Goal: Find specific page/section: Find specific page/section

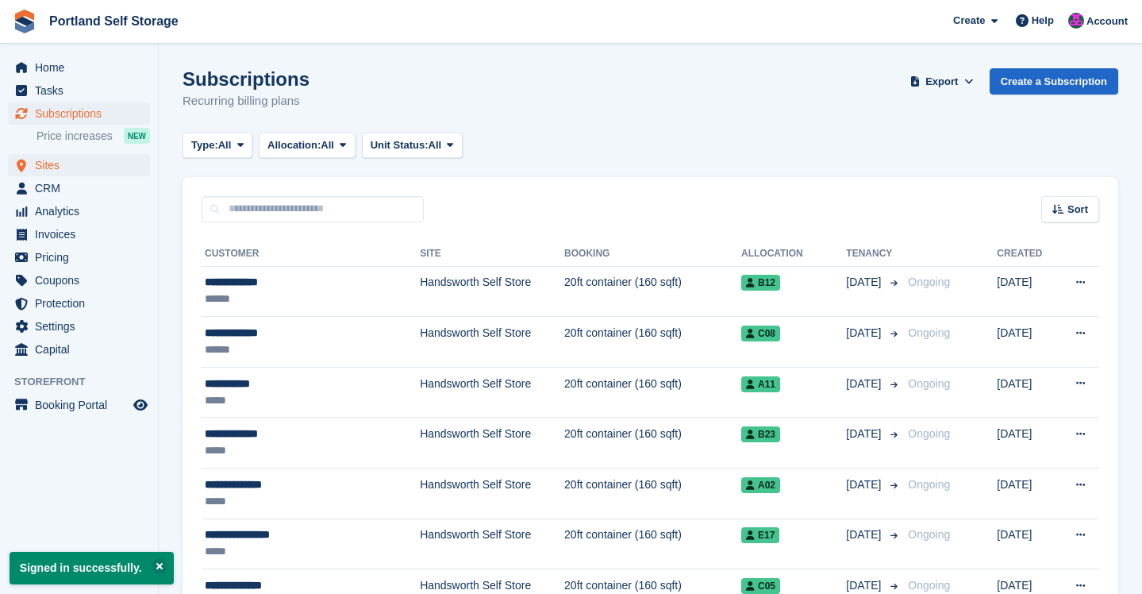
click at [71, 164] on span "Sites" at bounding box center [82, 165] width 95 height 22
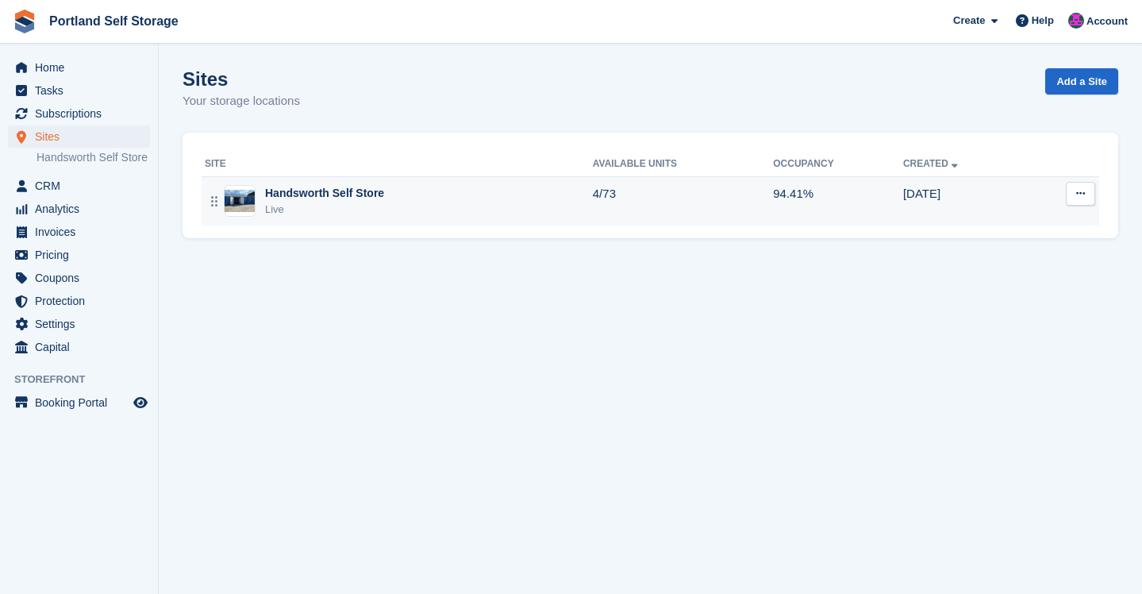
click at [336, 211] on div "Live" at bounding box center [324, 210] width 119 height 16
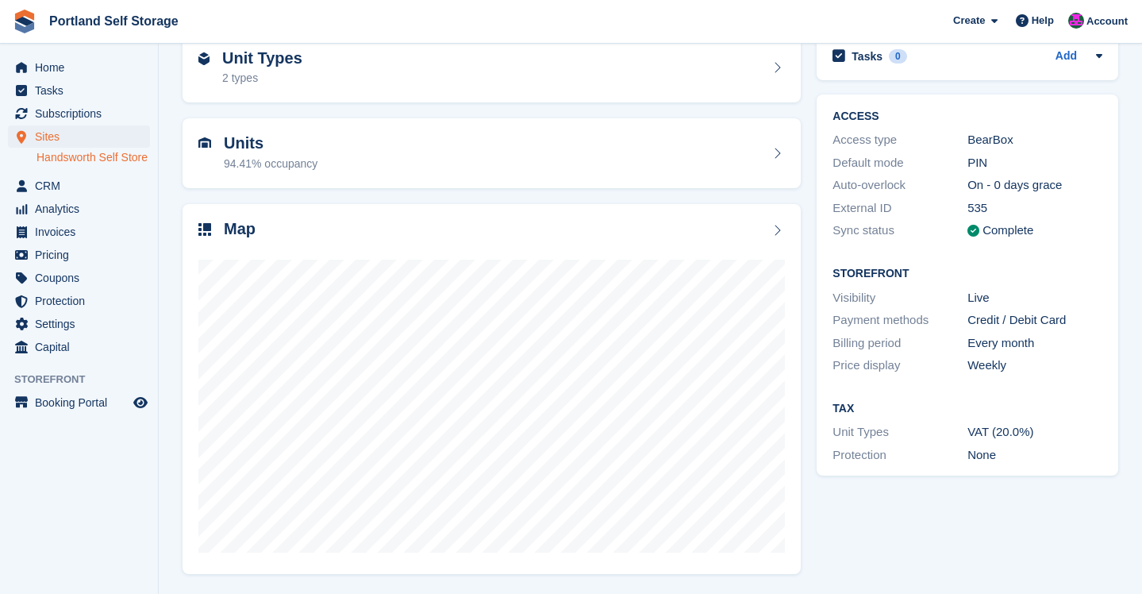
scroll to position [83, 0]
click at [76, 119] on span "Subscriptions" at bounding box center [82, 113] width 95 height 22
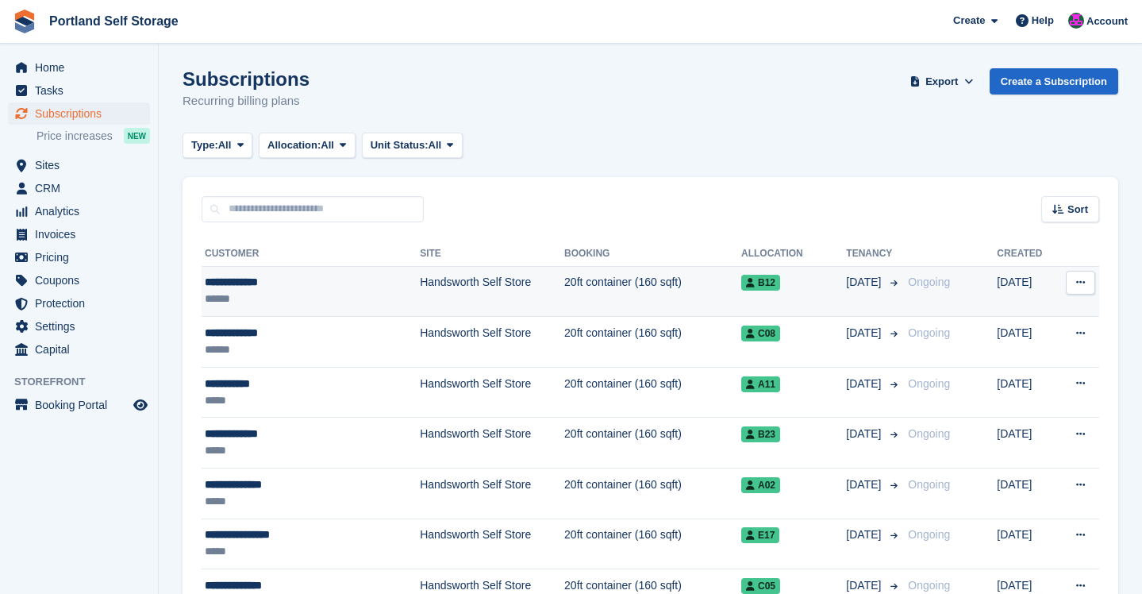
click at [564, 290] on td "20ft container (160 sqft)" at bounding box center [652, 291] width 177 height 51
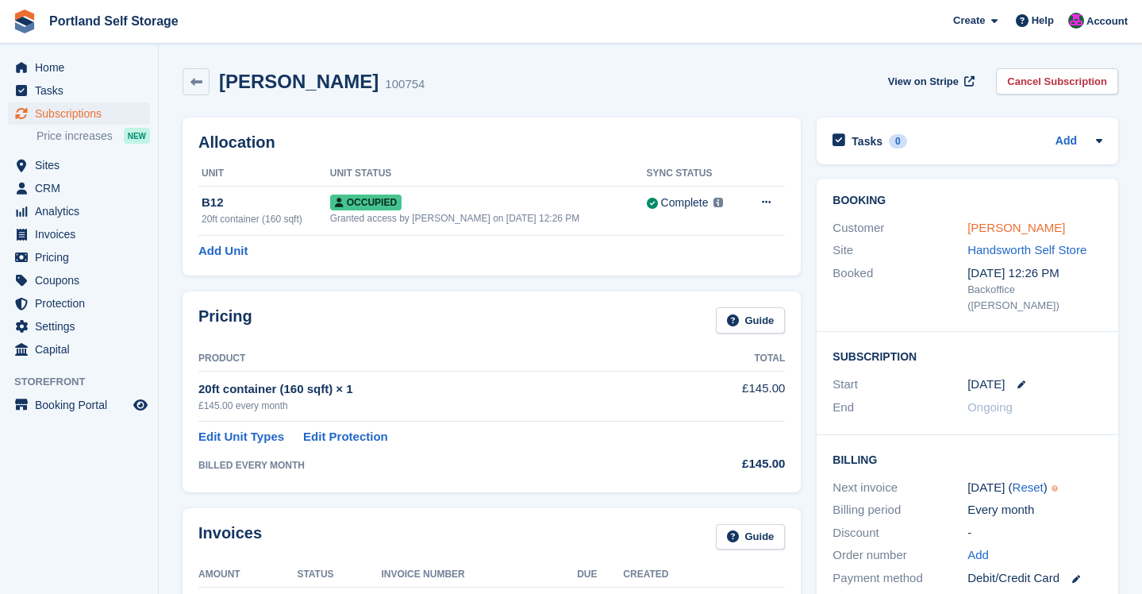
click at [990, 229] on link "Richard Hardy" at bounding box center [1017, 227] width 98 height 13
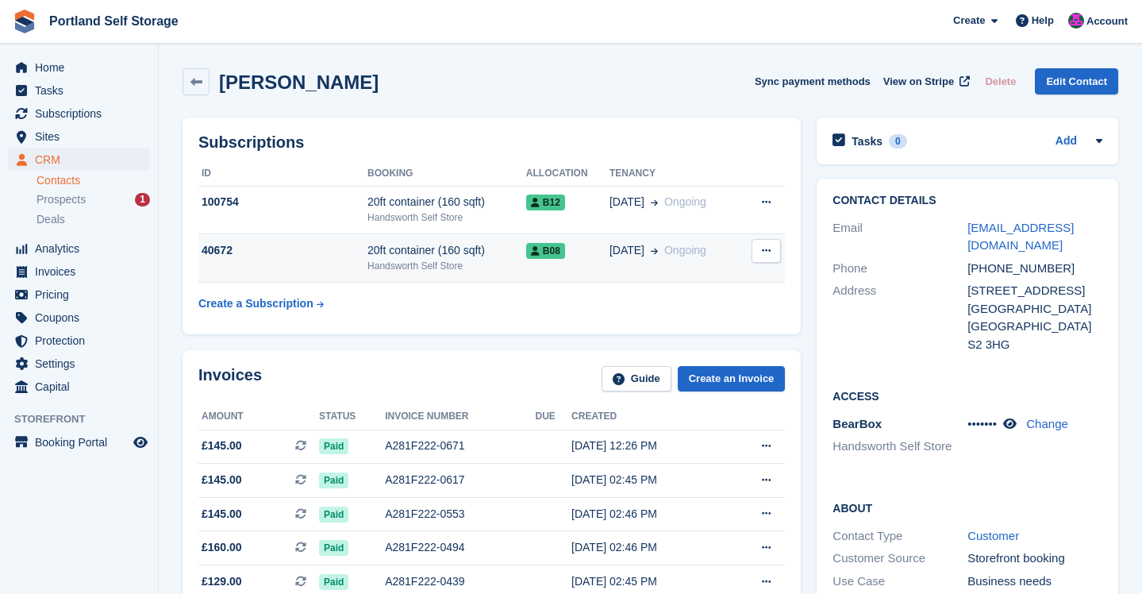
click at [755, 248] on button at bounding box center [766, 251] width 29 height 24
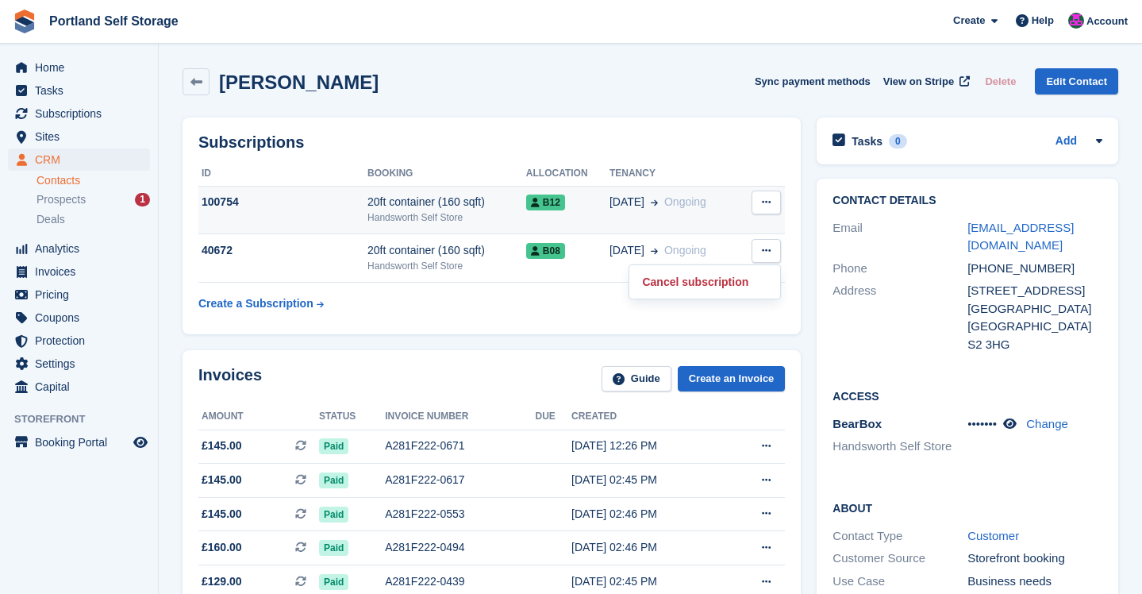
click at [771, 204] on button at bounding box center [766, 202] width 29 height 24
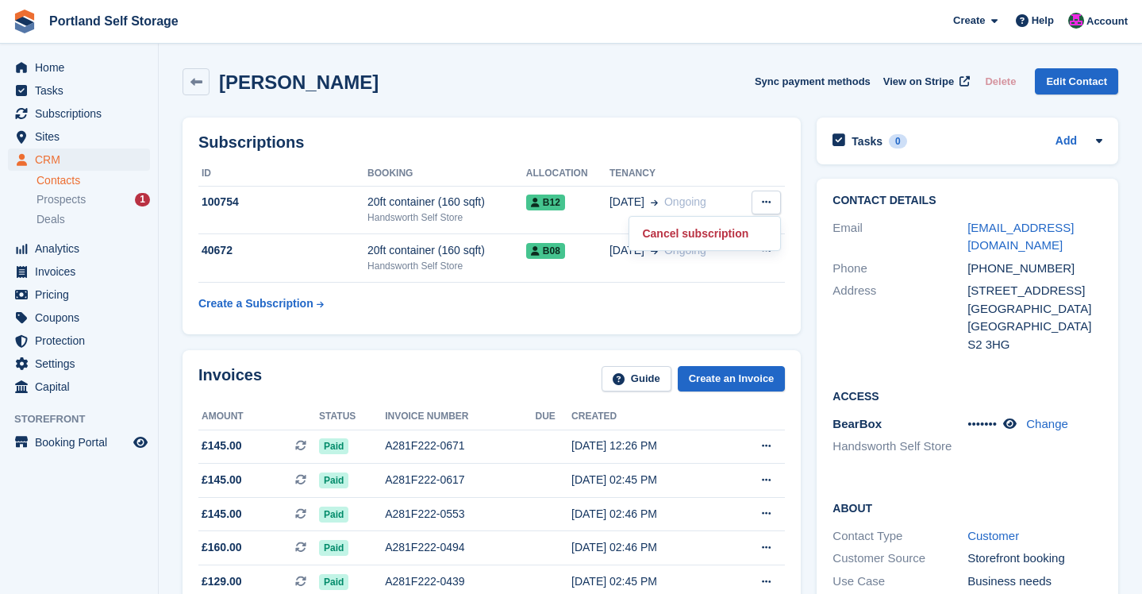
click at [698, 112] on div "Subscriptions ID Booking Allocation Tenancy 100754 20ft container (160 sqft) Ha…" at bounding box center [492, 226] width 634 height 233
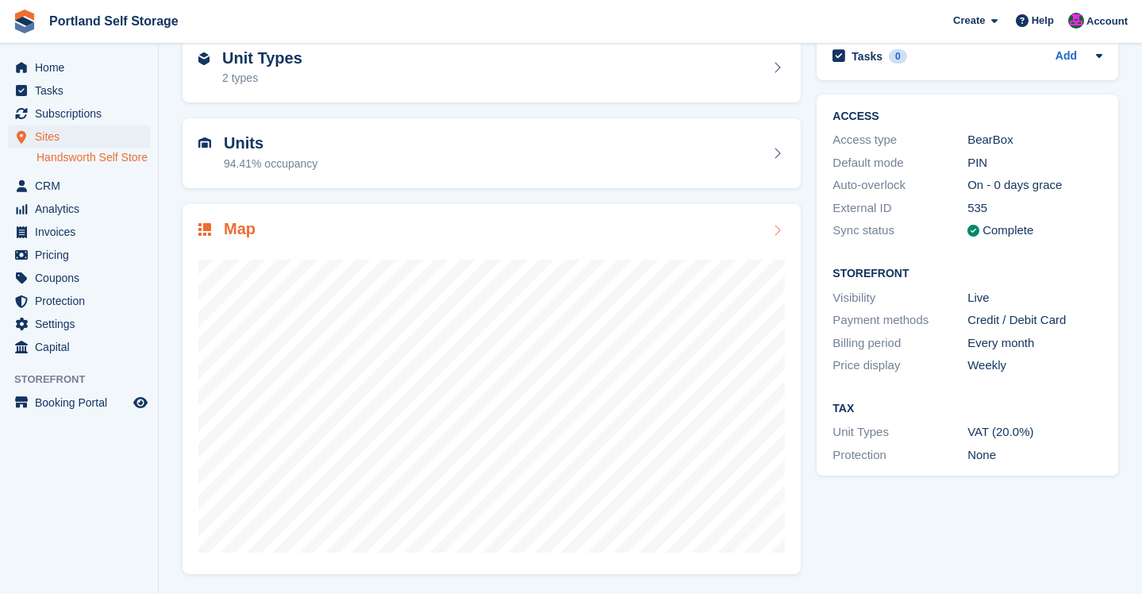
scroll to position [83, 0]
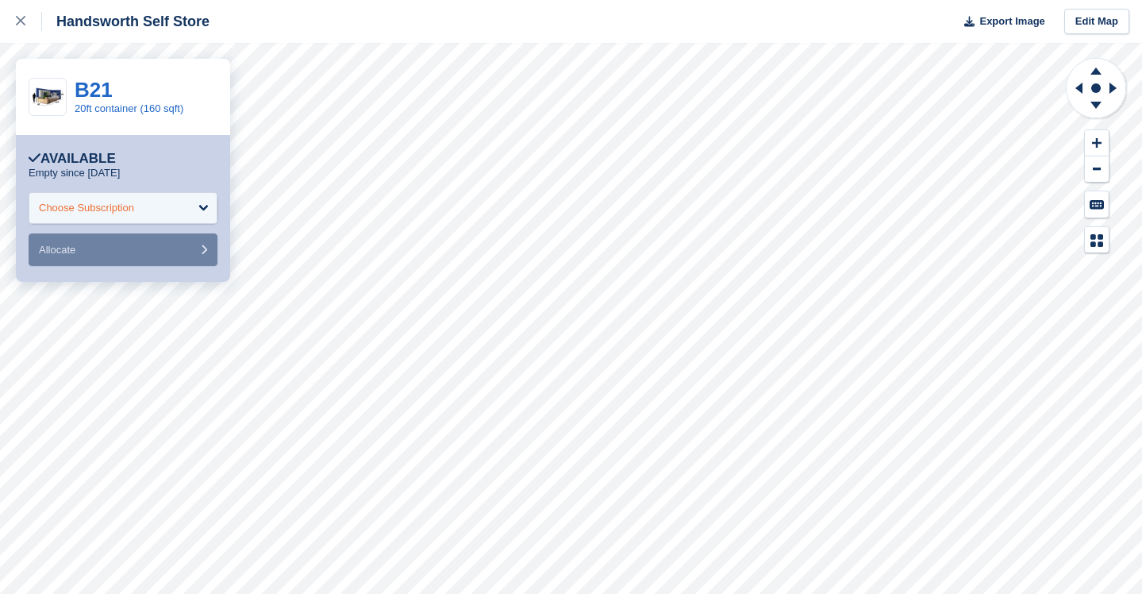
click at [202, 202] on div "Choose Subscription" at bounding box center [123, 208] width 189 height 32
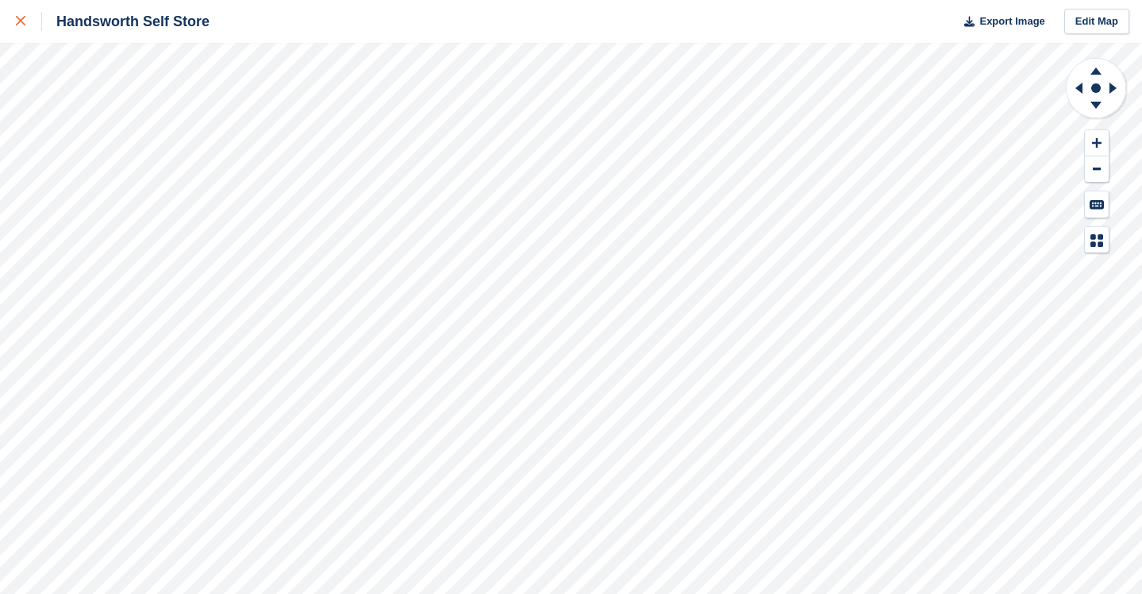
click at [23, 19] on icon at bounding box center [21, 21] width 10 height 10
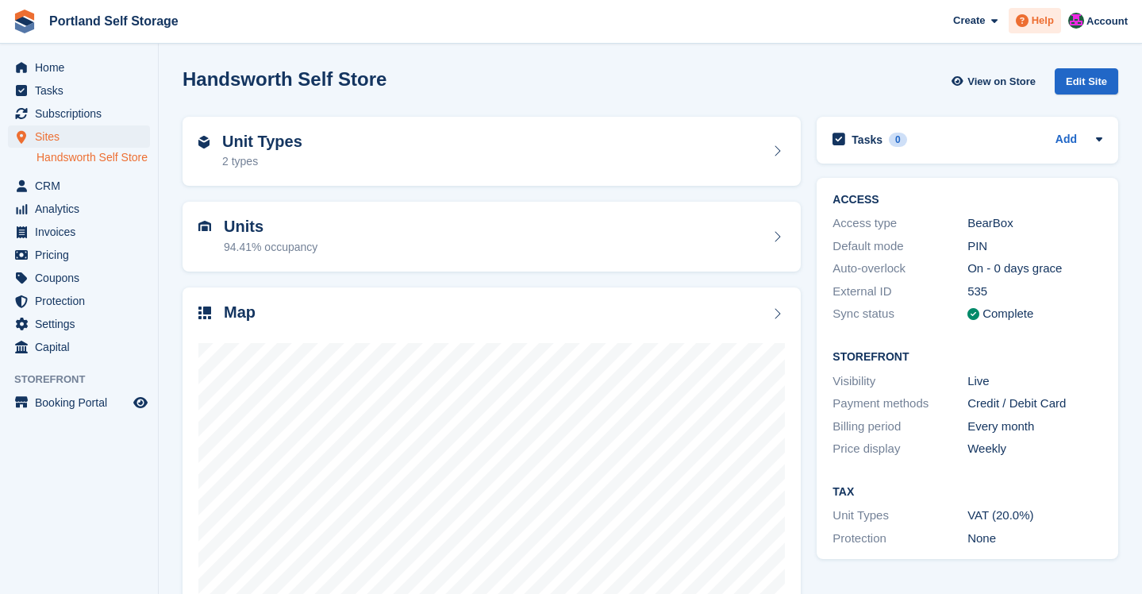
click at [1045, 16] on span "Help" at bounding box center [1043, 21] width 22 height 16
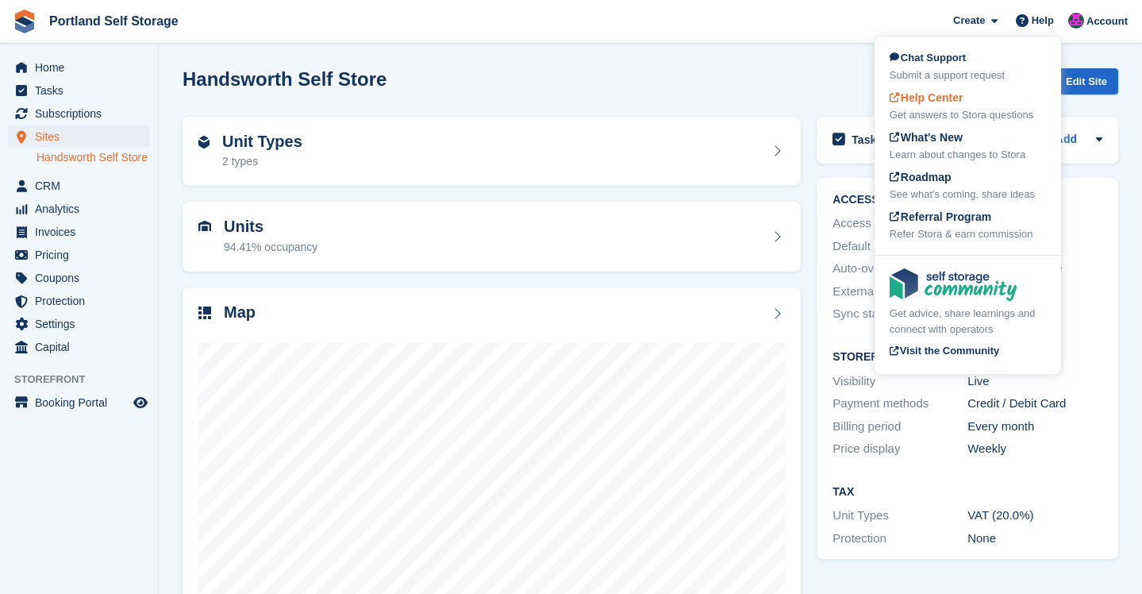
click at [964, 102] on span "Help Center" at bounding box center [927, 97] width 74 height 13
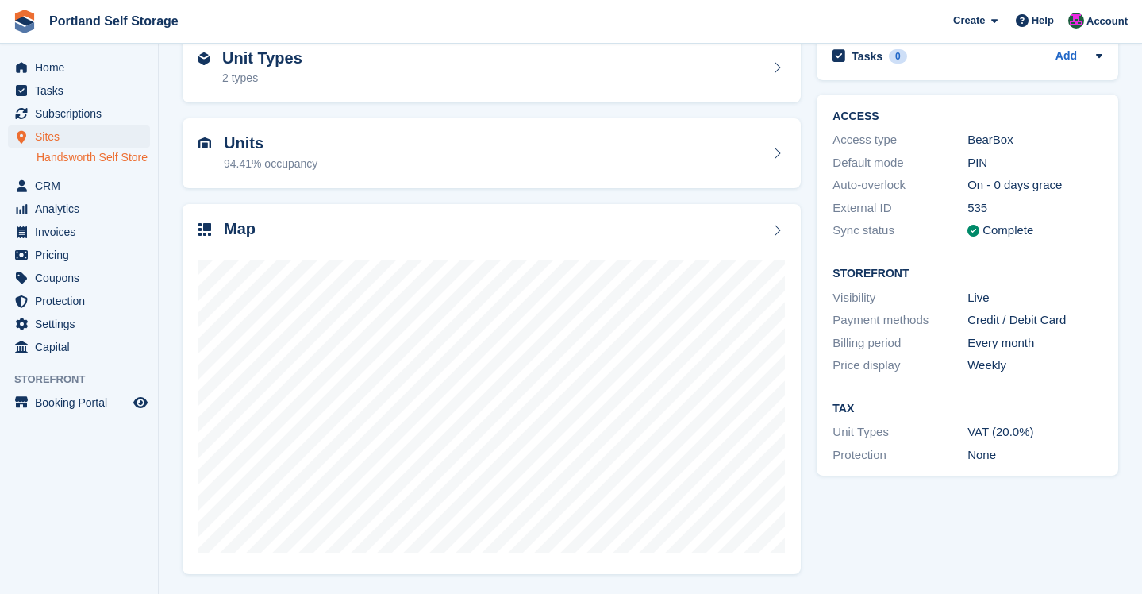
scroll to position [83, 0]
